Goal: Find specific page/section: Find specific page/section

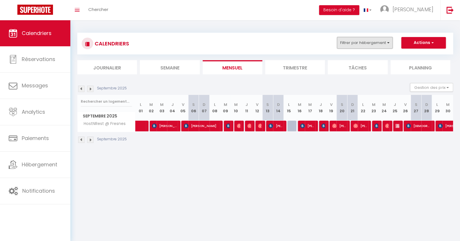
click at [349, 47] on button "Filtrer par hébergement" at bounding box center [365, 43] width 56 height 12
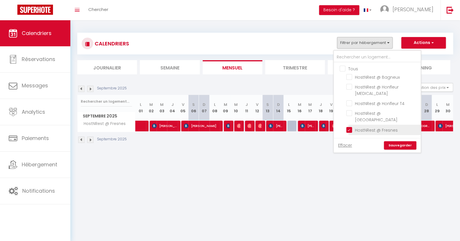
click at [358, 127] on input "HostNRest @ Fresnes" at bounding box center [383, 130] width 72 height 6
checkbox input "false"
click at [369, 79] on input "HostNRest @ Bagneux" at bounding box center [383, 77] width 72 height 6
checkbox input "true"
checkbox input "false"
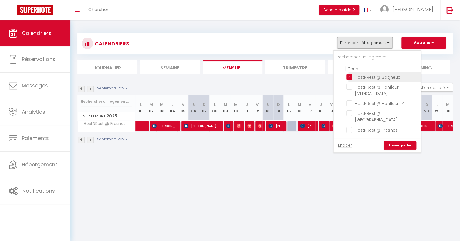
checkbox input "false"
click at [402, 141] on link "Sauvegarder" at bounding box center [400, 145] width 32 height 9
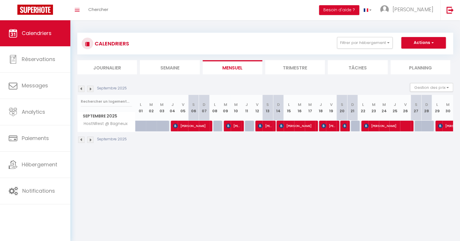
click at [81, 87] on img at bounding box center [81, 89] width 6 height 6
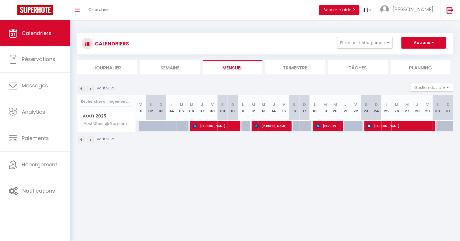
click at [90, 89] on img at bounding box center [90, 89] width 6 height 6
